Goal: Task Accomplishment & Management: Use online tool/utility

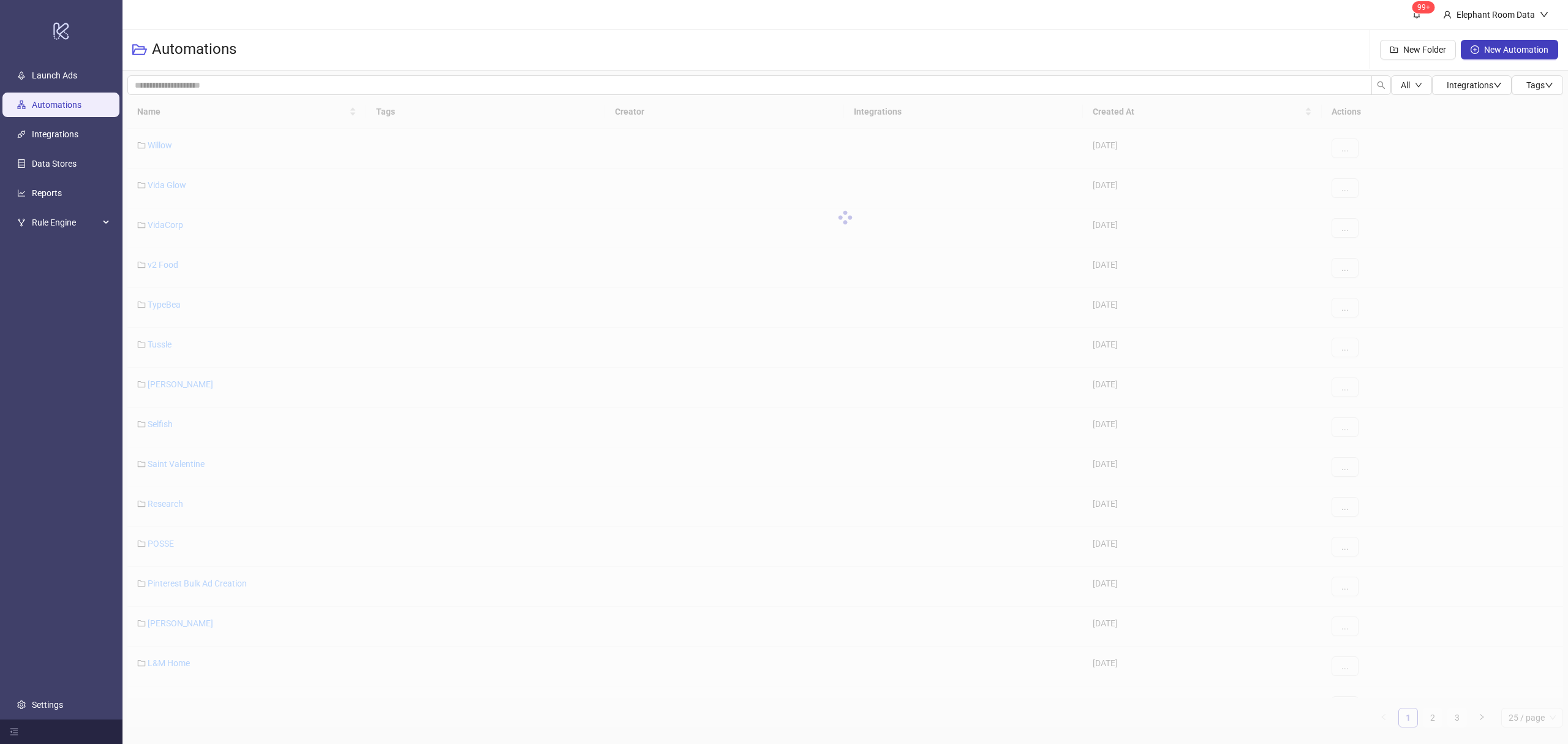
click at [1437, 719] on div "Name Tags Creator Integrations Created At Actions Willow [DATE] ... Vida Glow […" at bounding box center [844, 411] width 1435 height 632
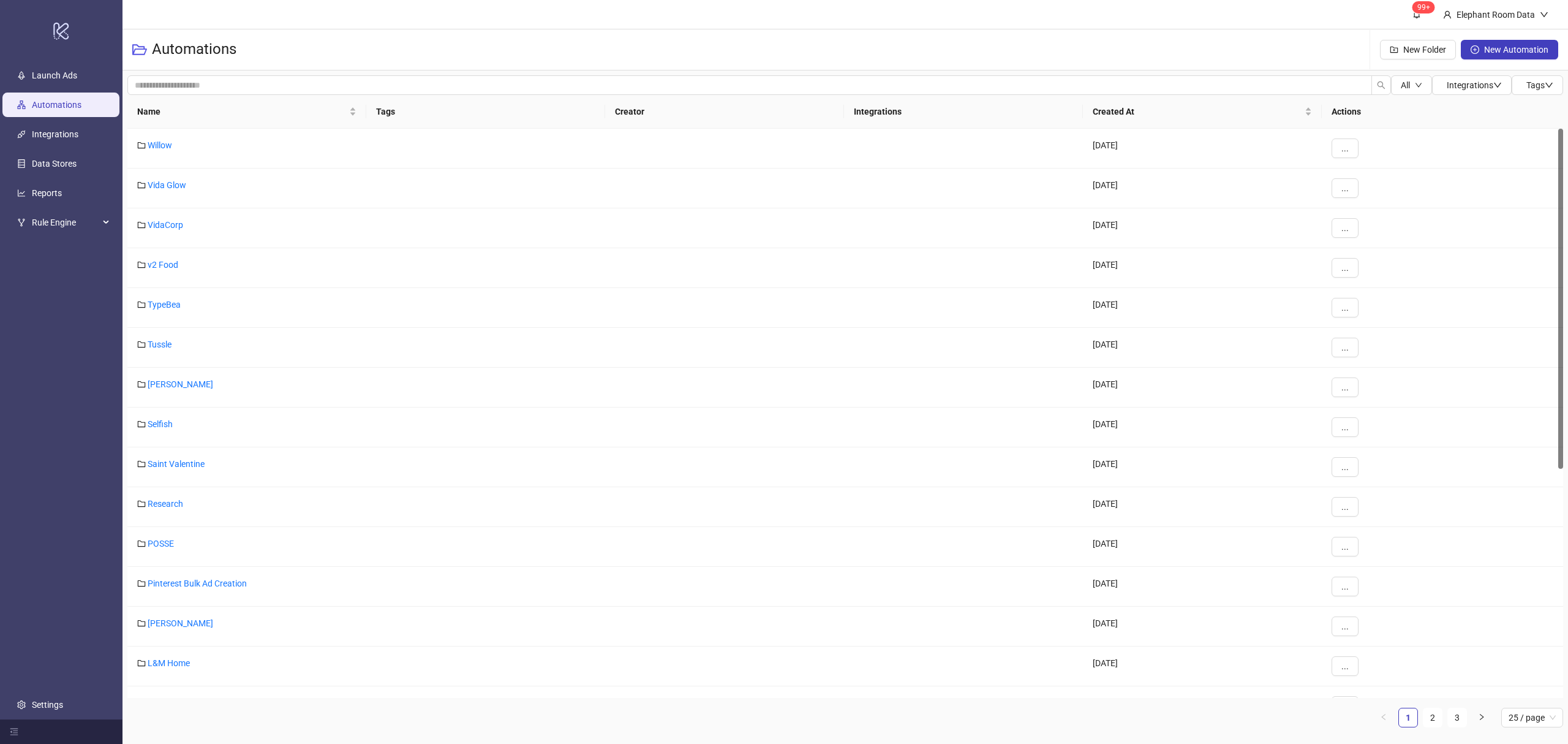
click at [99, 541] on ul "Launch Ads Automations Integrations Data Stores Reports Rule Engine Settings" at bounding box center [61, 390] width 122 height 659
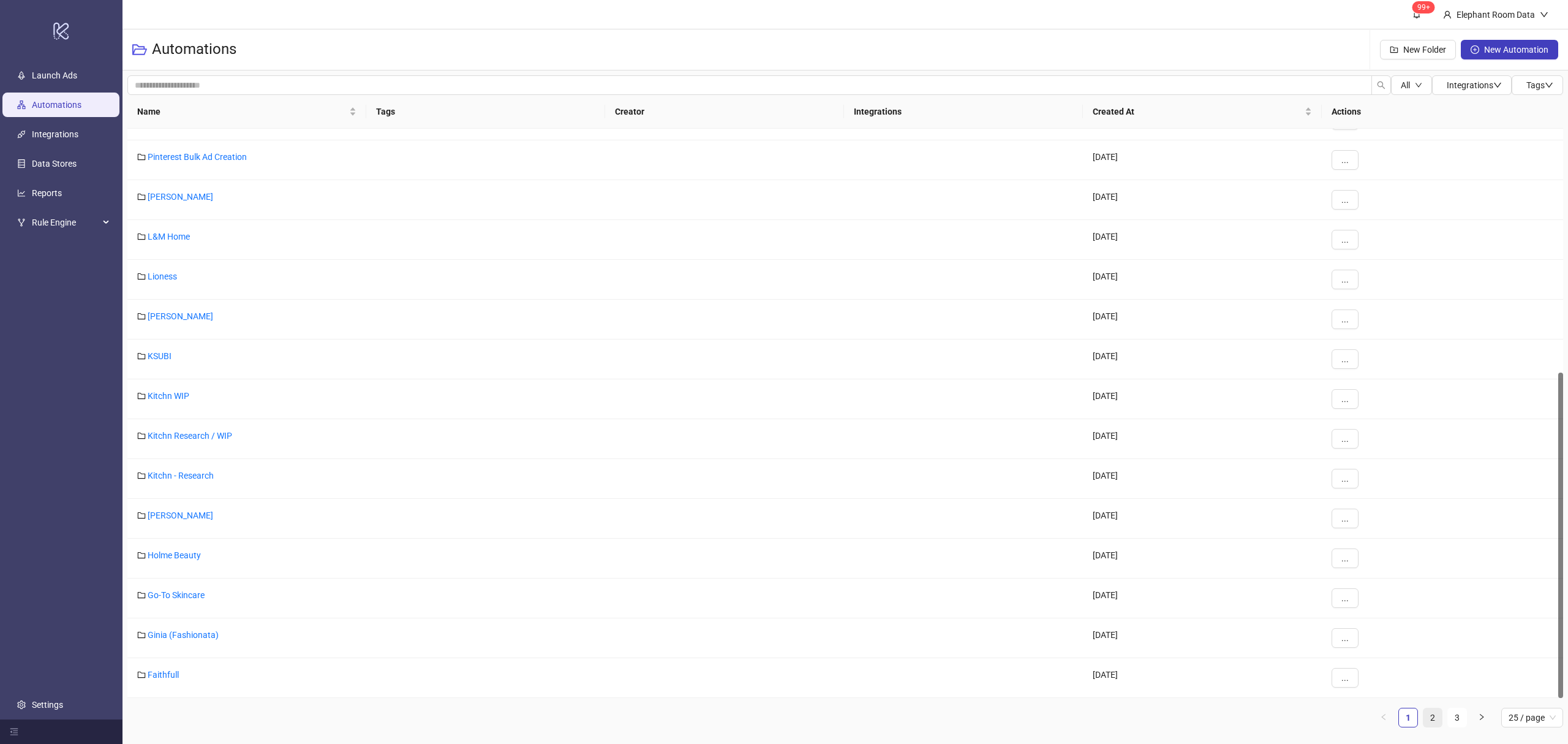
click at [1437, 712] on link "2" at bounding box center [1432, 718] width 18 height 18
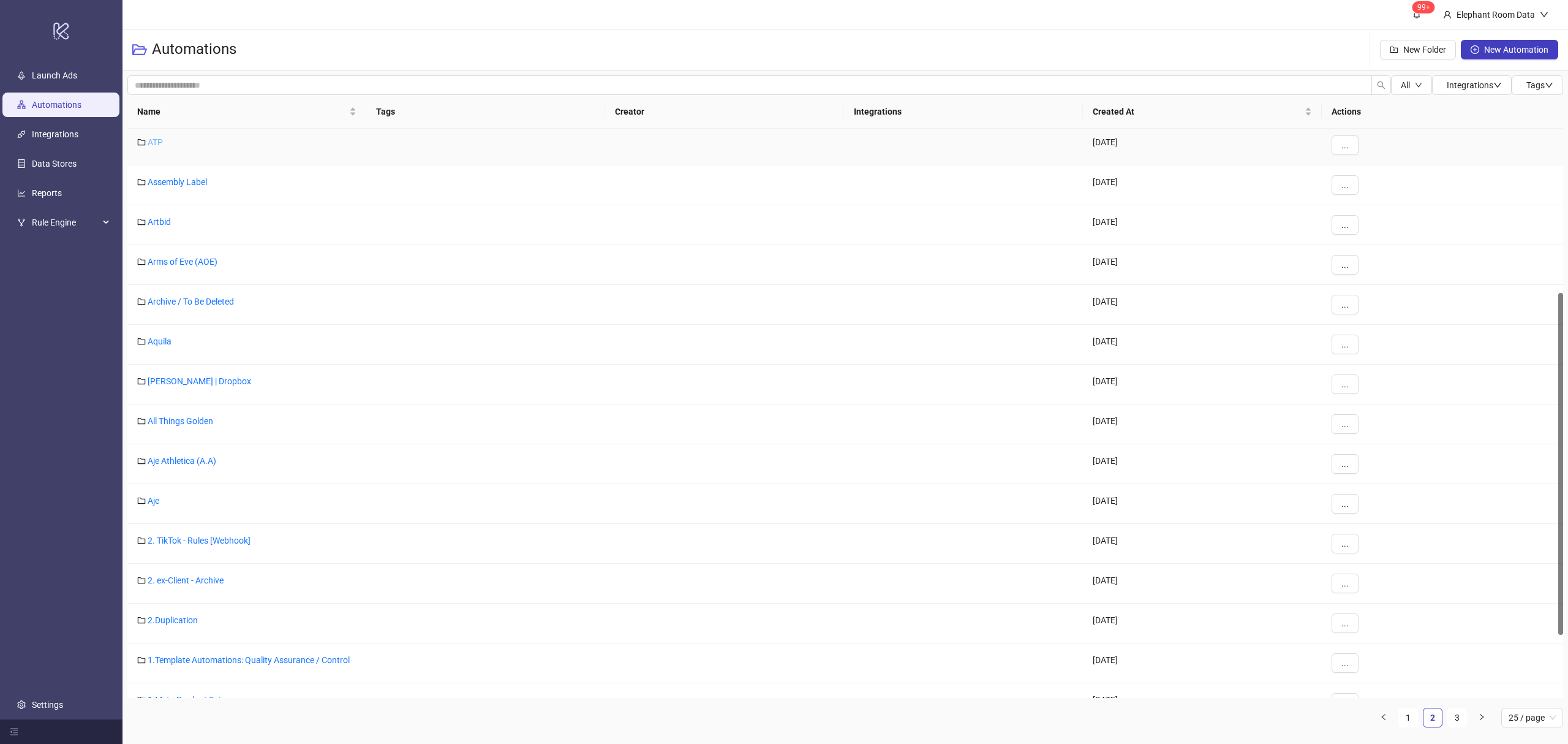
click at [150, 138] on link "ATP" at bounding box center [155, 142] width 15 height 10
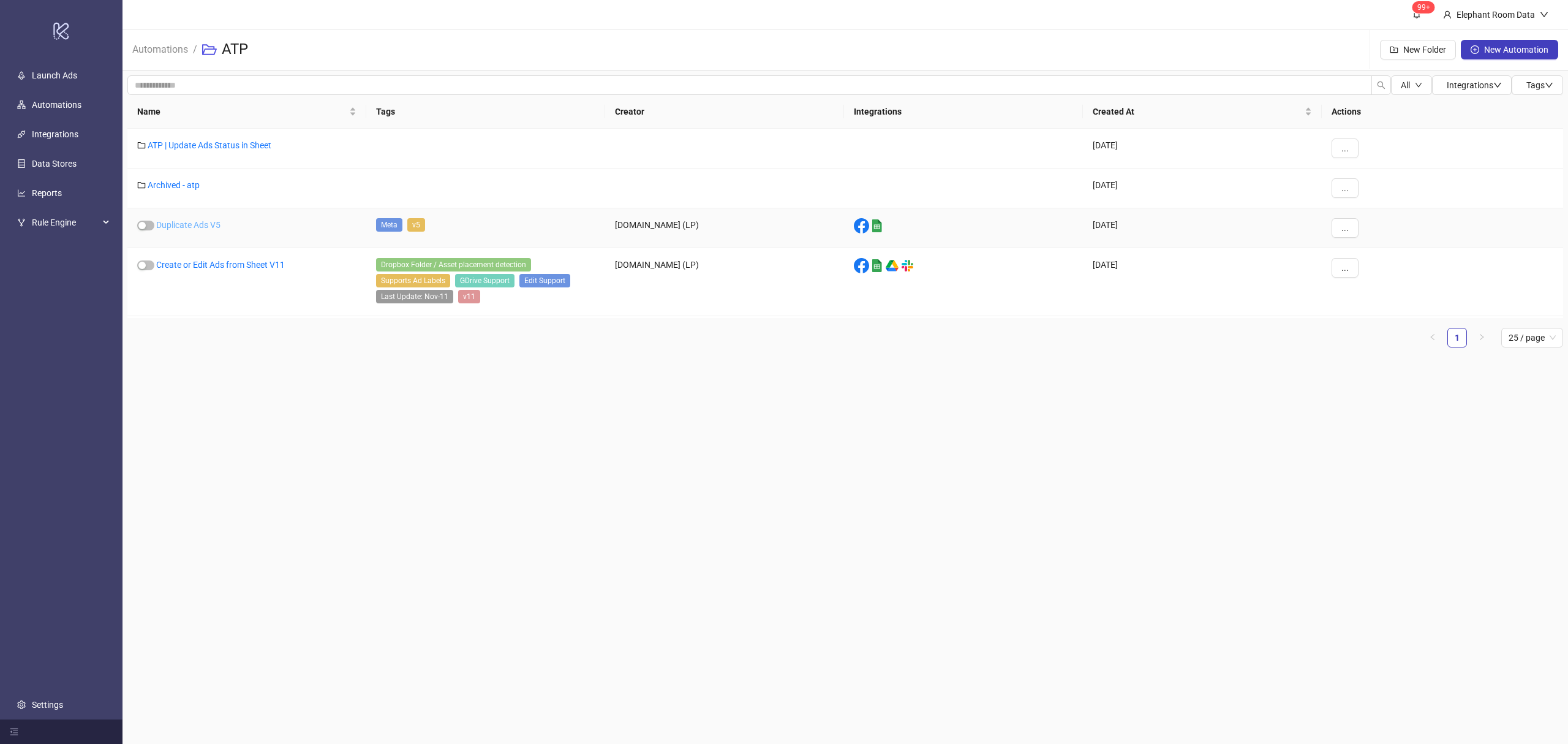
click at [204, 229] on link "Duplicate Ads V5" at bounding box center [188, 225] width 64 height 10
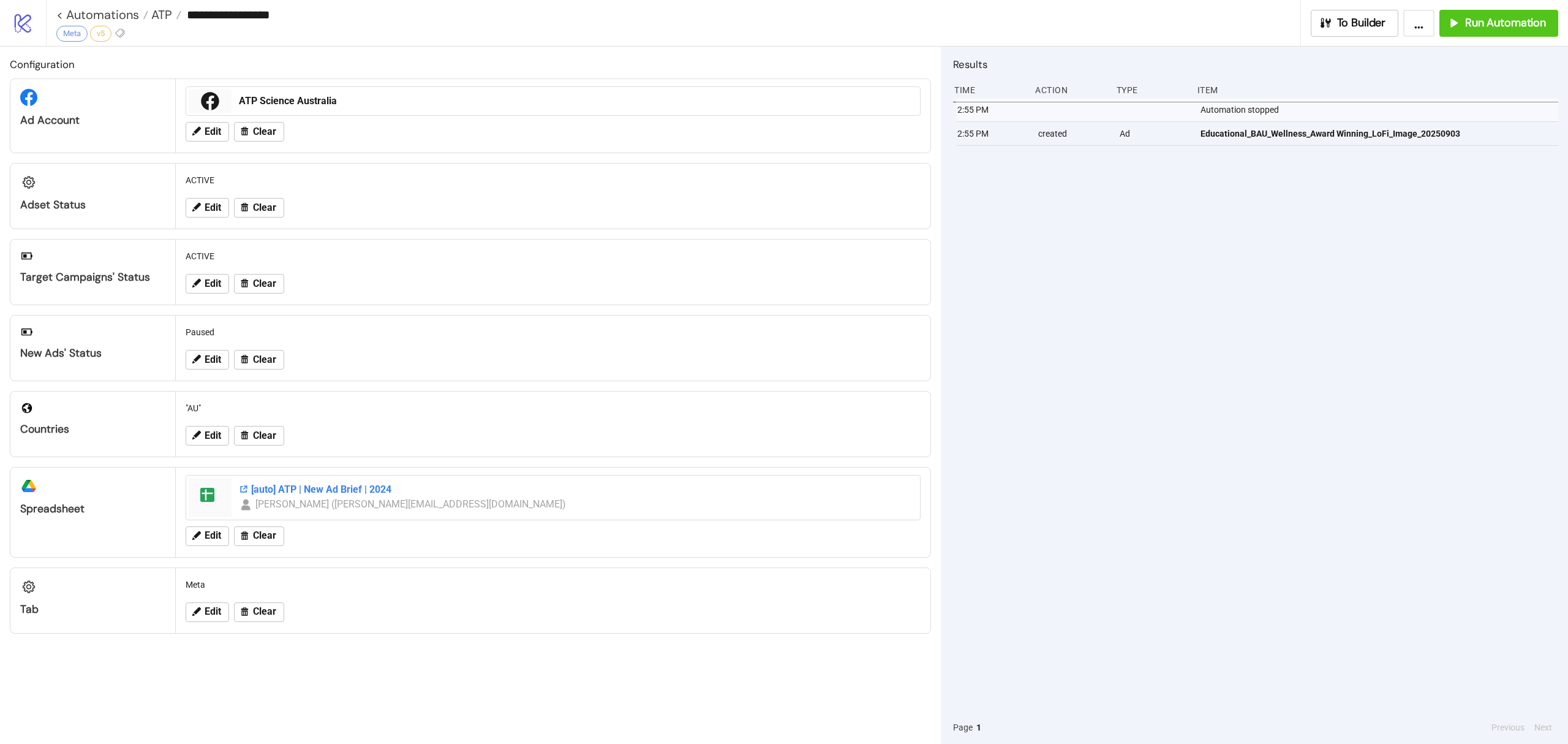
click at [295, 487] on div "[auto] ATP | New Ad Brief | 2024" at bounding box center [575, 490] width 674 height 14
click at [1475, 33] on button "Run Automation" at bounding box center [1498, 23] width 119 height 27
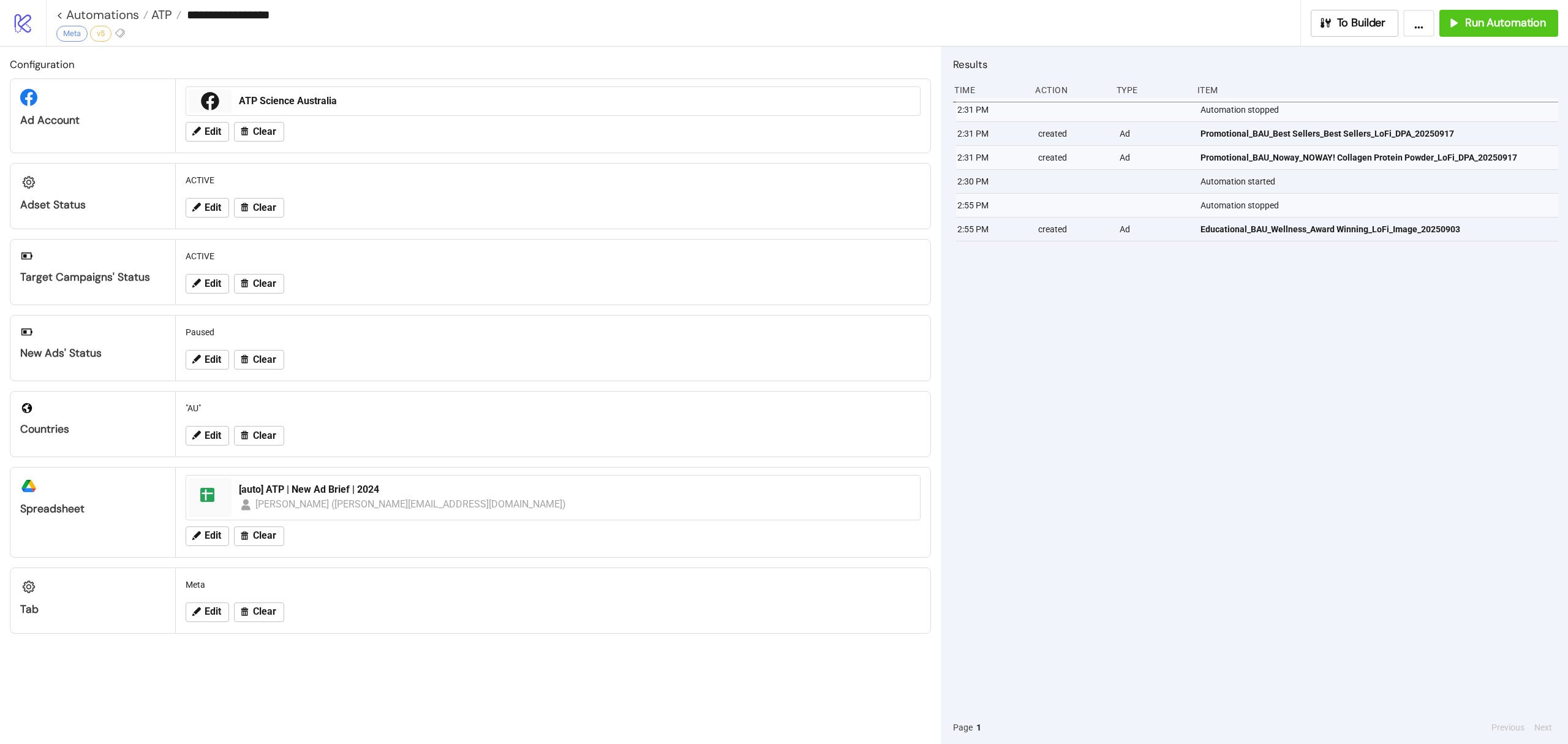
click at [1385, 351] on div "2:31 PM Automation stopped 2:31 PM created Ad Promotional_BAU_Best Sellers_Best…" at bounding box center [1255, 404] width 605 height 613
click at [1316, 451] on div "2:31 PM Automation stopped 2:31 PM created Ad Promotional_BAU_Best Sellers_Best…" at bounding box center [1255, 404] width 605 height 613
drag, startPoint x: 1179, startPoint y: 160, endPoint x: 1529, endPoint y: 147, distance: 350.2
click at [1529, 147] on div "2:31 PM created Ad Promotional_BAU_Noway_NOWAY! Collagen Protein Powder_LoFi_DP…" at bounding box center [1258, 157] width 605 height 24
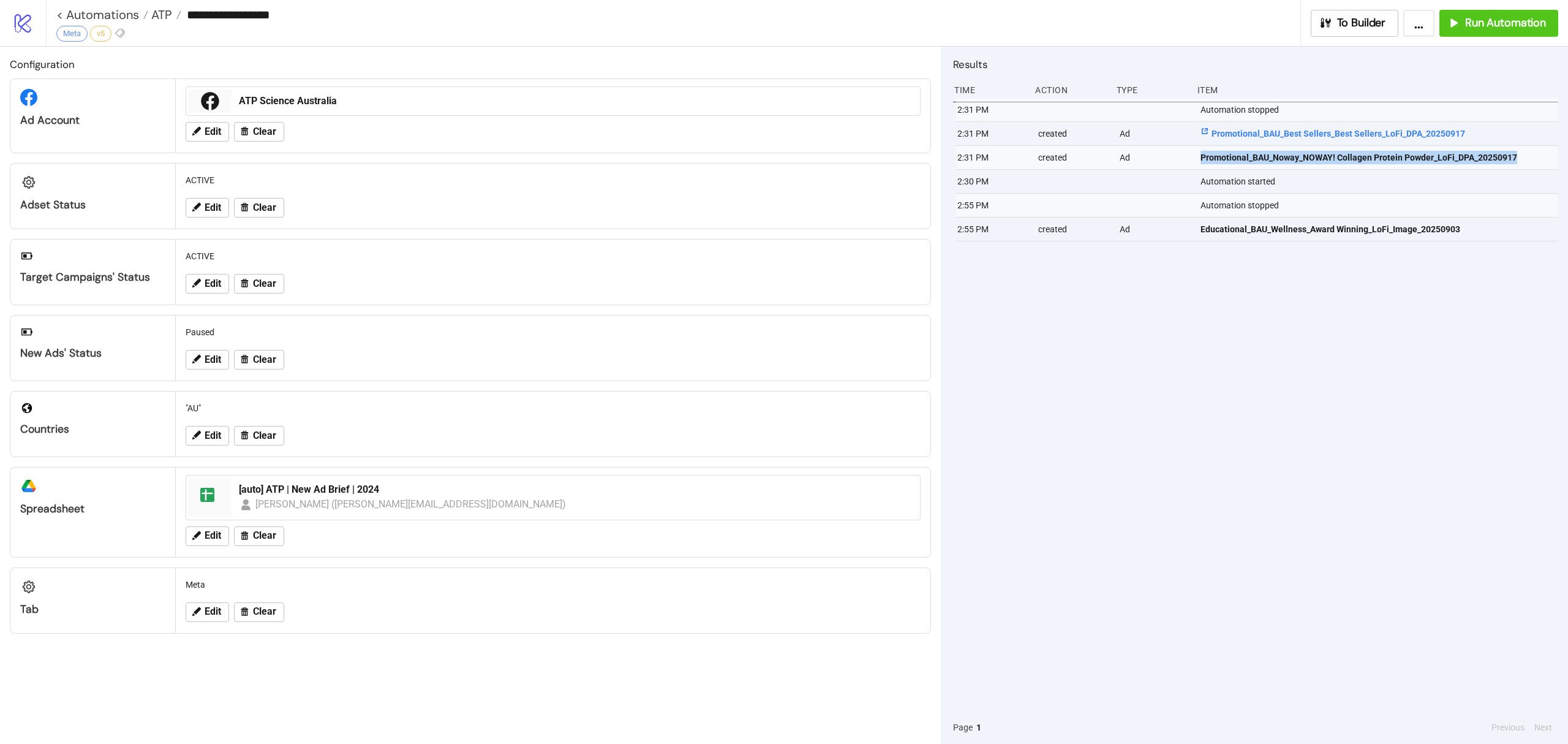
copy div "Promotional_BAU_Noway_NOWAY! Collagen Protein Powder_LoFi_DPA_20250917"
